Goal: Task Accomplishment & Management: Manage account settings

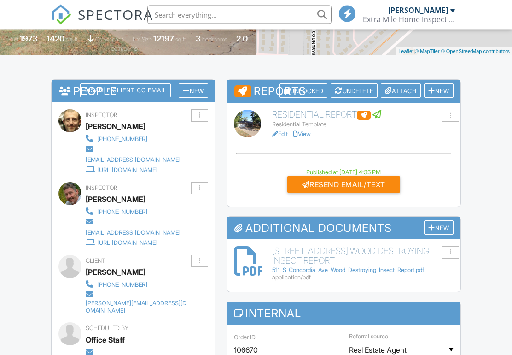
scroll to position [202, 0]
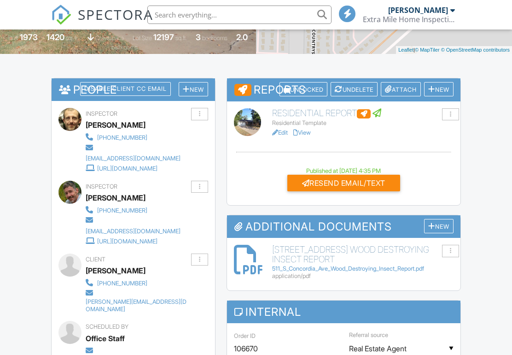
click at [442, 220] on div "New" at bounding box center [438, 226] width 29 height 14
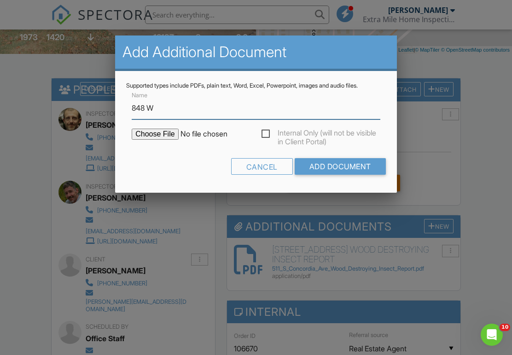
scroll to position [0, 0]
type input "848 W [PERSON_NAME]-O Ct [PERSON_NAME] Destroying Insect Report"
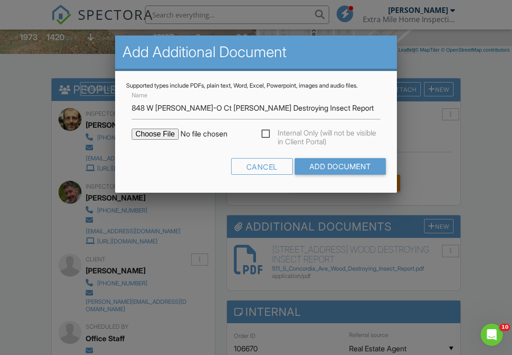
click at [157, 134] on input "file" at bounding box center [210, 134] width 157 height 11
type input "C:\fakepath\848 W [PERSON_NAME]-O Ct [PERSON_NAME] Destroying Insect Report.pdf"
click at [348, 169] on input "Add Document" at bounding box center [340, 166] width 91 height 17
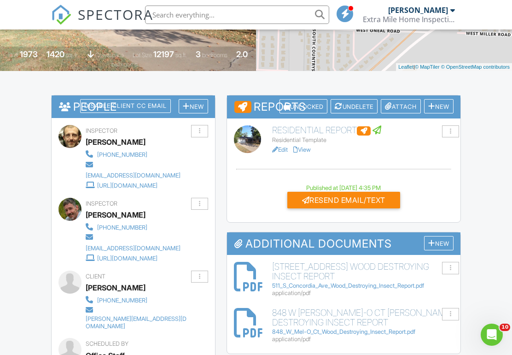
click at [456, 308] on div at bounding box center [450, 314] width 17 height 12
click at [417, 333] on link "Delete" at bounding box center [407, 333] width 89 height 10
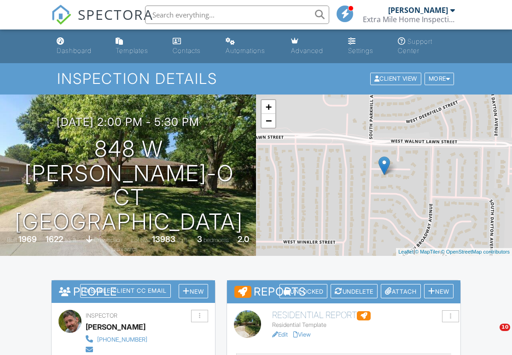
scroll to position [126, 0]
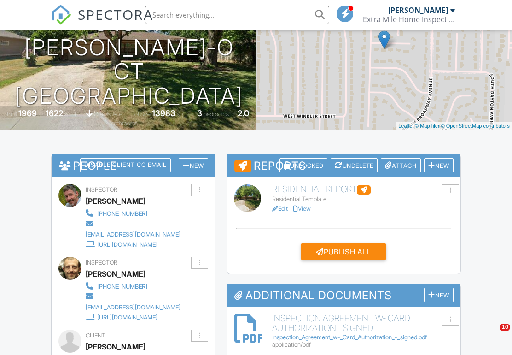
click at [442, 290] on div "New" at bounding box center [438, 295] width 29 height 14
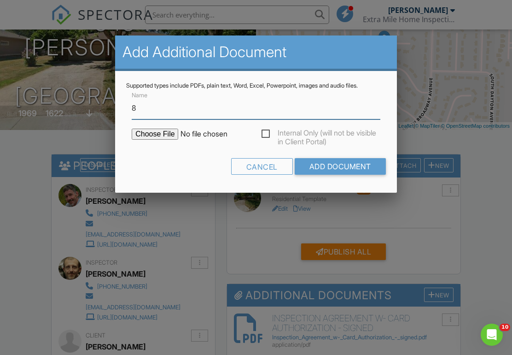
scroll to position [125, 0]
type input "848 W [PERSON_NAME]-O Ct [PERSON_NAME] Destroying Insect Report"
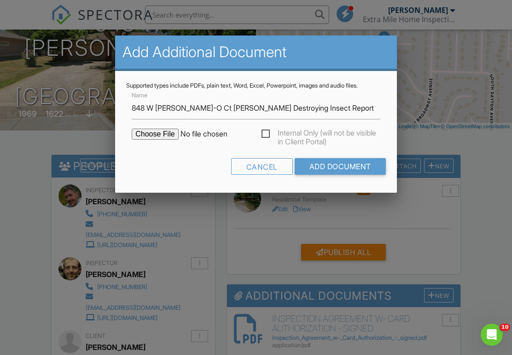
click at [160, 133] on input "file" at bounding box center [210, 134] width 157 height 11
type input "C:\fakepath\848 W [PERSON_NAME]-O Ct [PERSON_NAME] Destroying Insect Report.pdf"
click at [330, 169] on input "Add Document" at bounding box center [340, 166] width 91 height 17
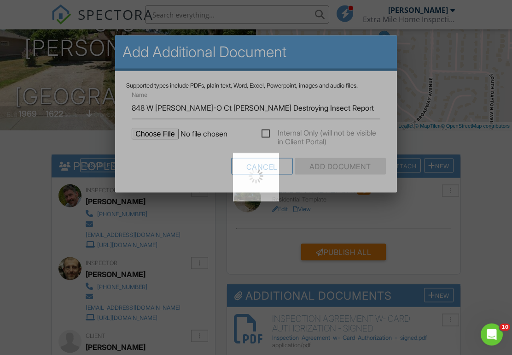
scroll to position [126, 0]
